Goal: Task Accomplishment & Management: Manage account settings

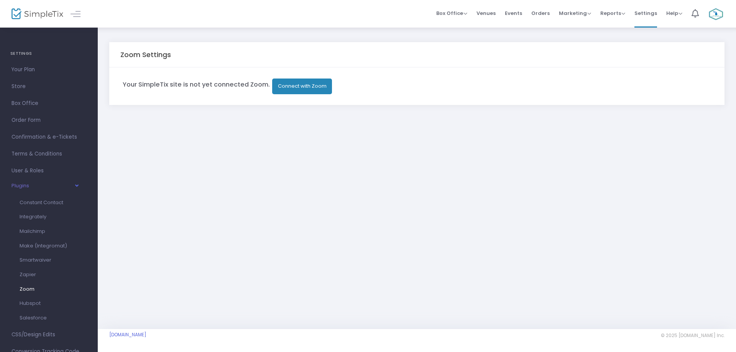
click at [303, 87] on button "Connect with Zoom" at bounding box center [302, 87] width 60 height 16
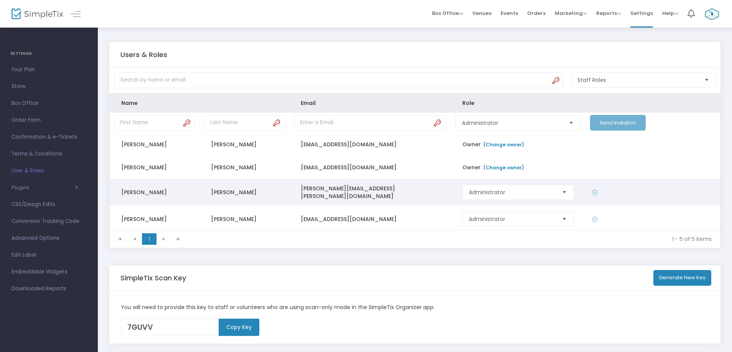
click at [561, 194] on span "Select" at bounding box center [563, 192] width 13 height 13
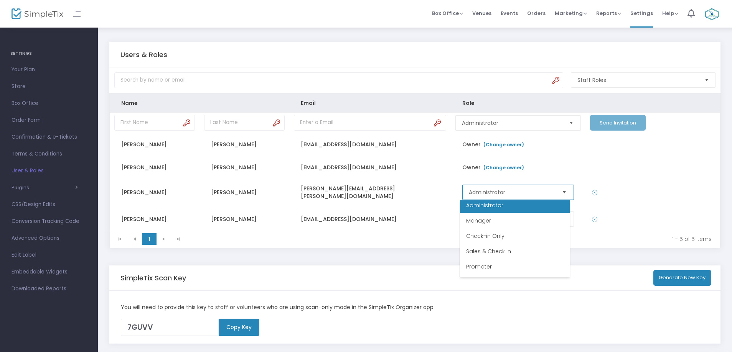
scroll to position [2, 0]
click at [579, 305] on div "You will need to provide this key to staff or volunteers who are using scan-onl…" at bounding box center [415, 308] width 596 height 8
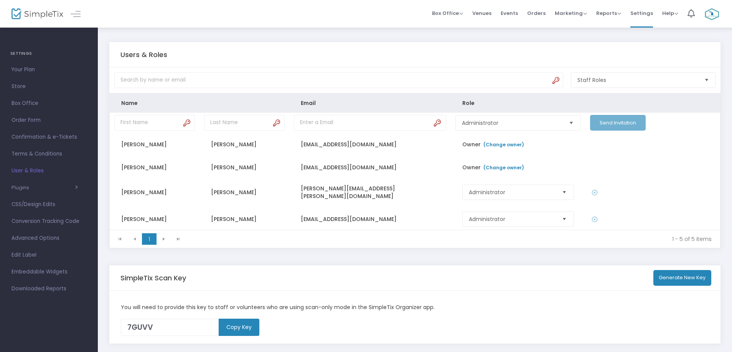
click at [472, 104] on th "Role" at bounding box center [518, 103] width 135 height 19
click at [160, 239] on kendo-pager-next-buttons at bounding box center [170, 239] width 29 height 12
click at [161, 239] on kendo-pager-next-buttons at bounding box center [170, 239] width 29 height 12
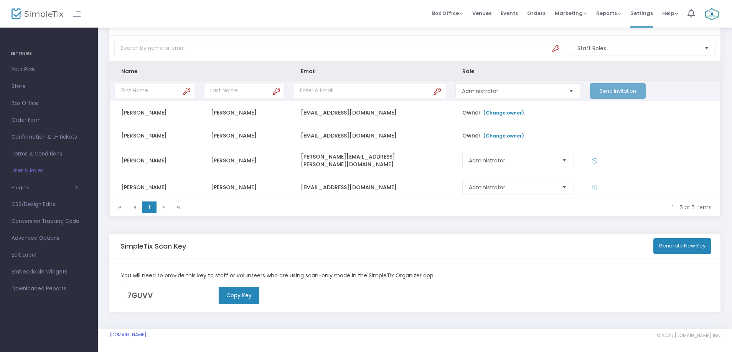
click at [564, 91] on span "Select" at bounding box center [570, 91] width 13 height 13
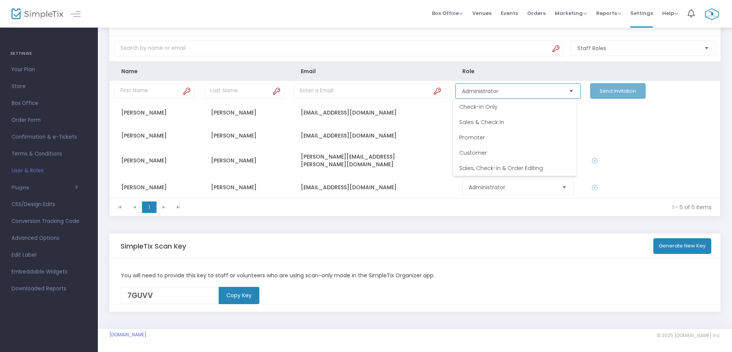
scroll to position [0, 0]
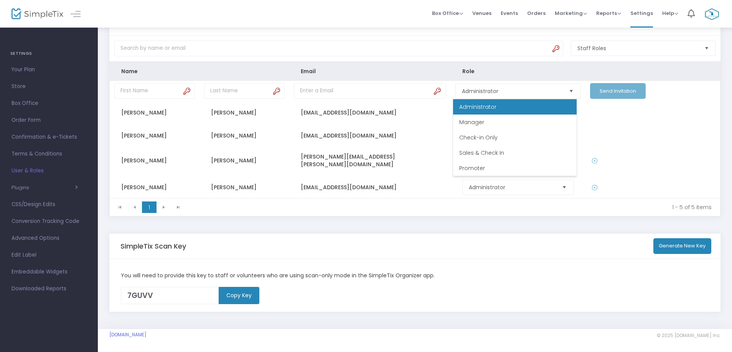
click at [452, 233] on m-store "Users & Roles Staff Roles Name Email Role Administrator Send Invitation Patti C…" at bounding box center [414, 161] width 611 height 302
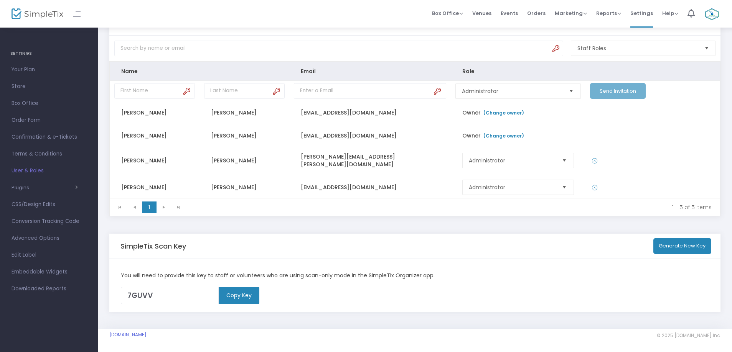
click at [719, 12] on img at bounding box center [712, 14] width 16 height 14
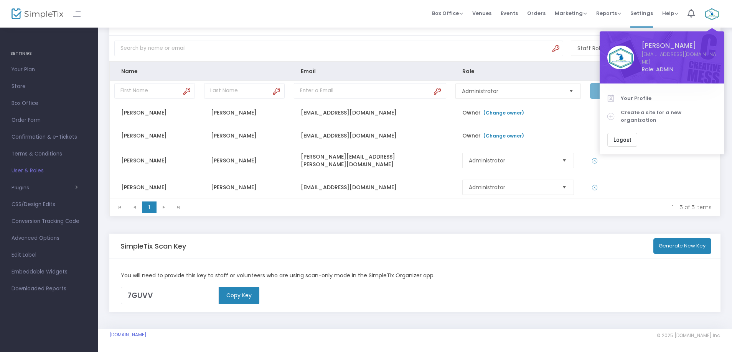
click at [621, 137] on span "Logout" at bounding box center [622, 140] width 18 height 6
